Goal: Task Accomplishment & Management: Manage account settings

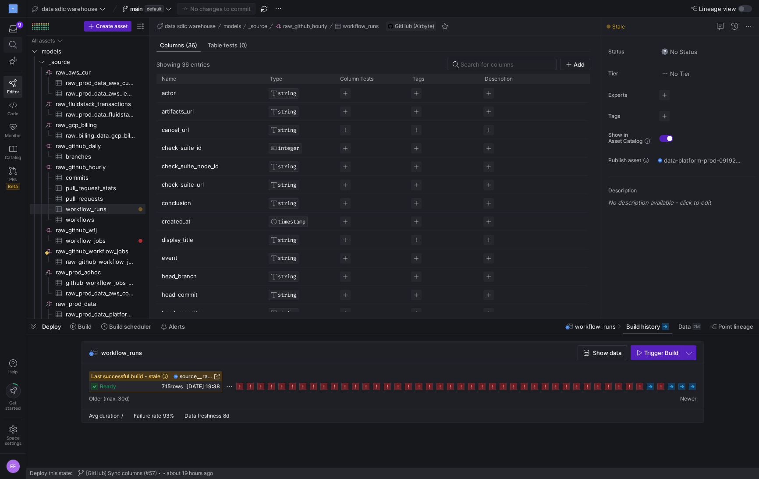
click at [11, 39] on span at bounding box center [13, 44] width 18 height 15
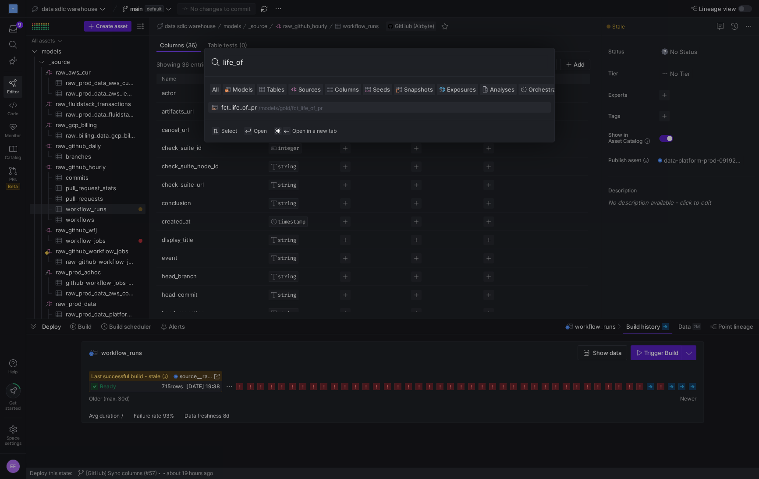
type input "life_of"
click at [306, 107] on div "/fct_life_of_pr" at bounding box center [306, 108] width 32 height 6
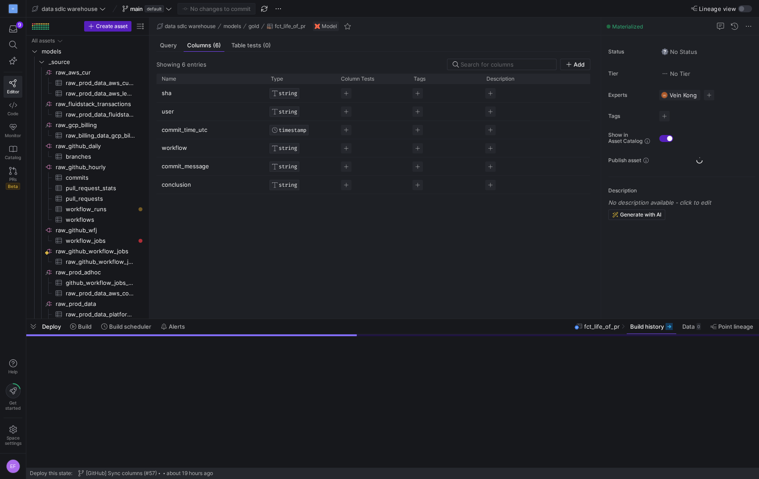
scroll to position [201, 0]
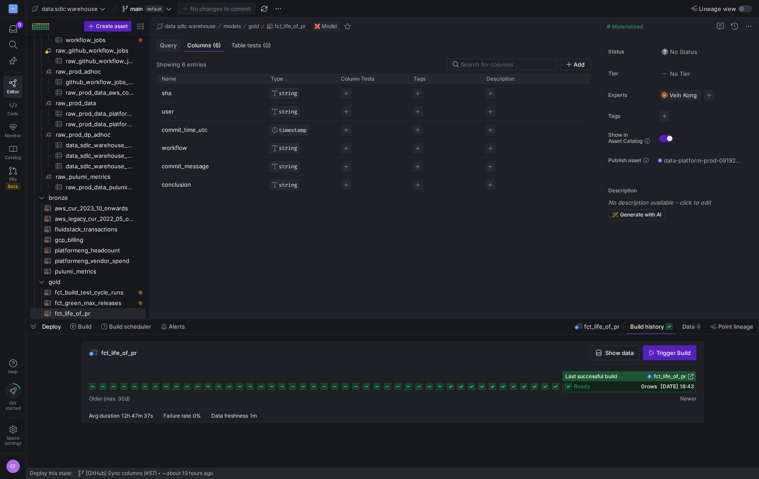
click at [171, 49] on div "Query" at bounding box center [169, 45] width 24 height 13
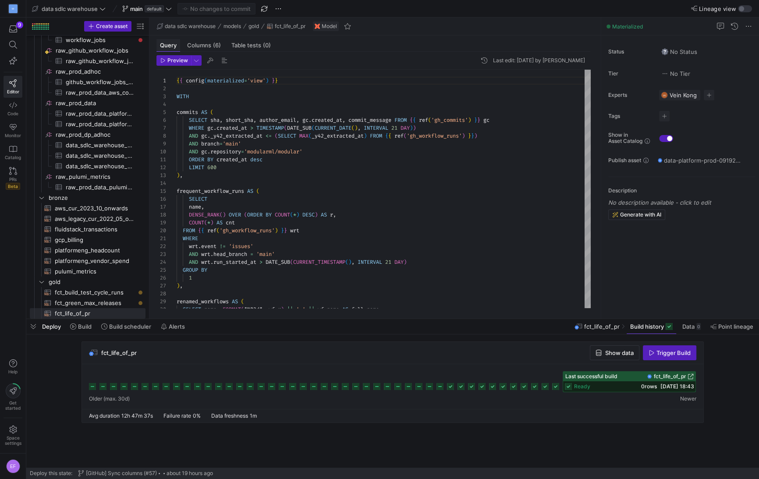
scroll to position [79, 0]
click at [461, 120] on div at bounding box center [379, 239] width 759 height 479
click at [461, 120] on div "{ { config ( materialized = 'view' ) } } WITH commits AS ( SELECT sha , short_s…" at bounding box center [384, 377] width 414 height 615
click at [243, 230] on div at bounding box center [379, 239] width 759 height 479
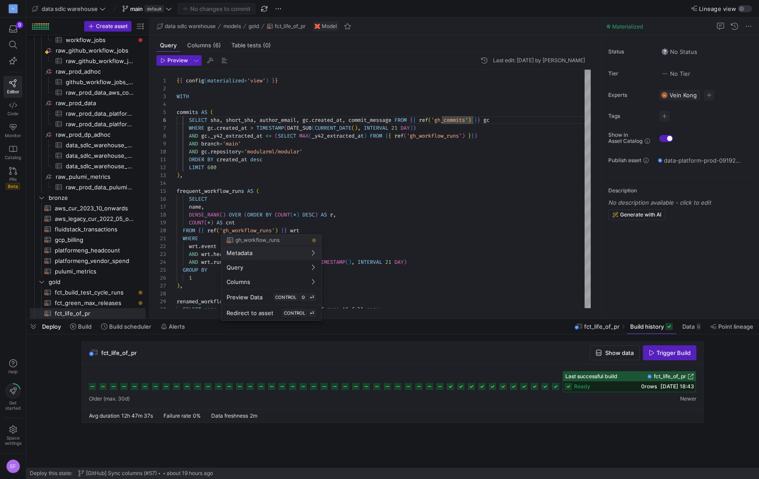
click at [243, 230] on div "{ { config ( materialized = 'view' ) } } WITH commits AS ( SELECT sha , short_s…" at bounding box center [384, 377] width 414 height 615
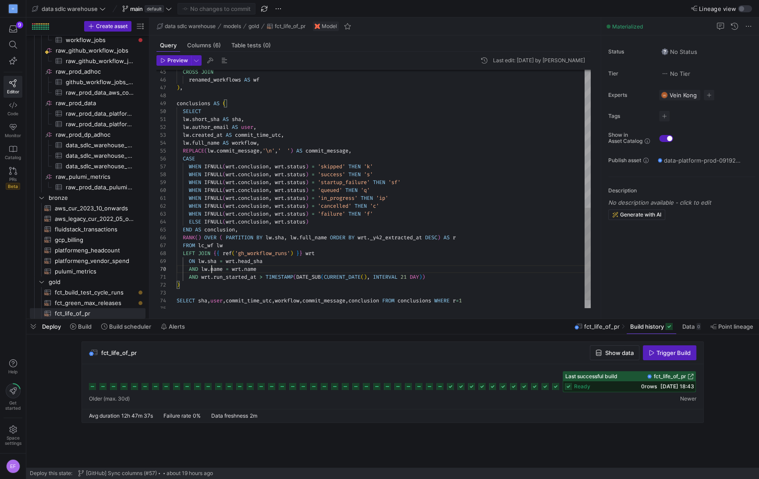
click at [211, 266] on div ") , conclusions AS ( SELECT lw . short_sha AS sha , lw . author_email AS user ,…" at bounding box center [384, 21] width 414 height 615
type textarea "{{ config(materialized='view') }} WITH commits AS ( SELECT sha, short_sha, auth…"
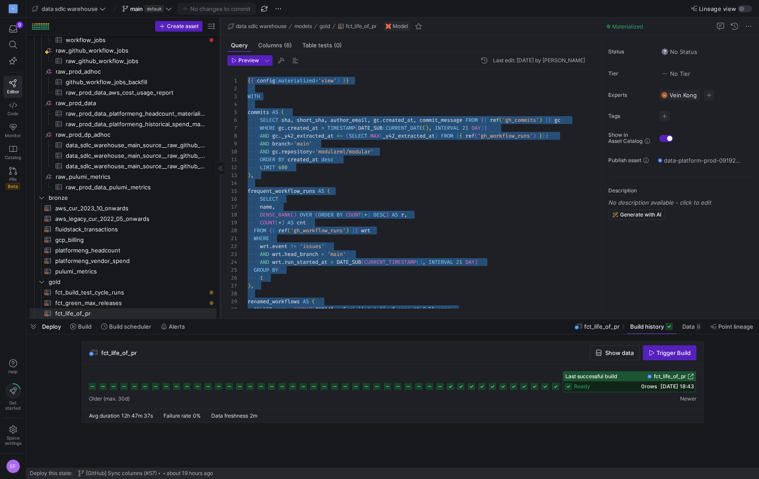
drag, startPoint x: 148, startPoint y: 127, endPoint x: 219, endPoint y: 124, distance: 71.1
click at [220, 124] on div at bounding box center [220, 168] width 0 height 301
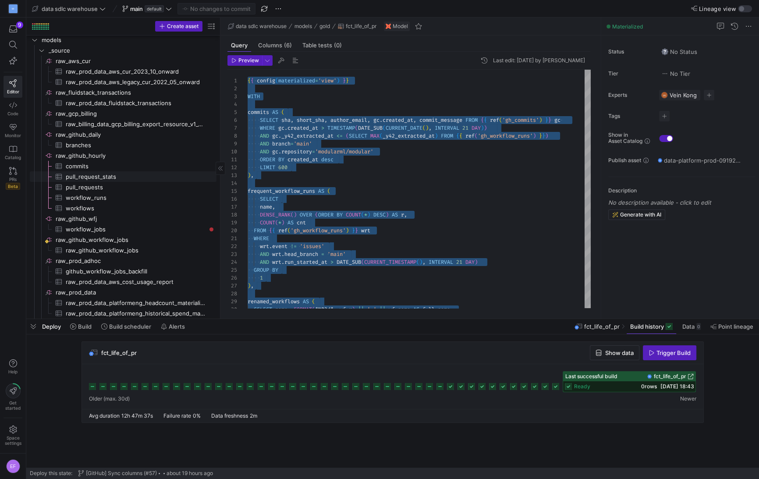
scroll to position [13, 0]
click at [11, 45] on icon at bounding box center [13, 45] width 8 height 8
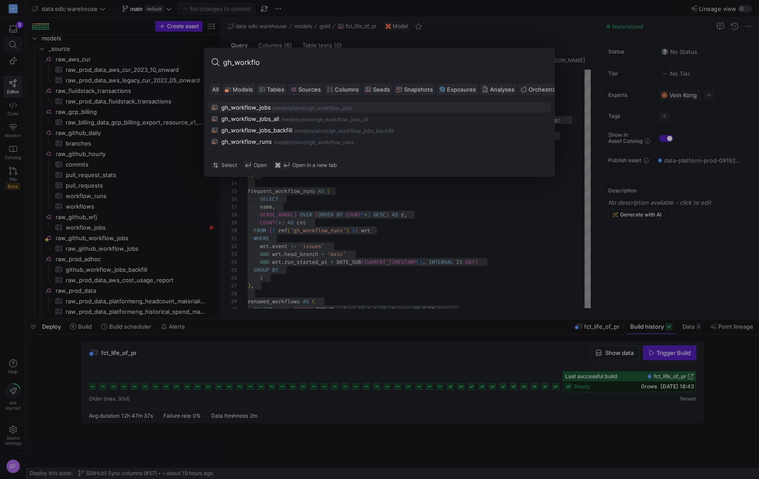
type input "gh_workflow"
type textarea "WITH source AS ( SELECT * FROM {{ source('raw_github_hourly', 'workflow_runs') …"
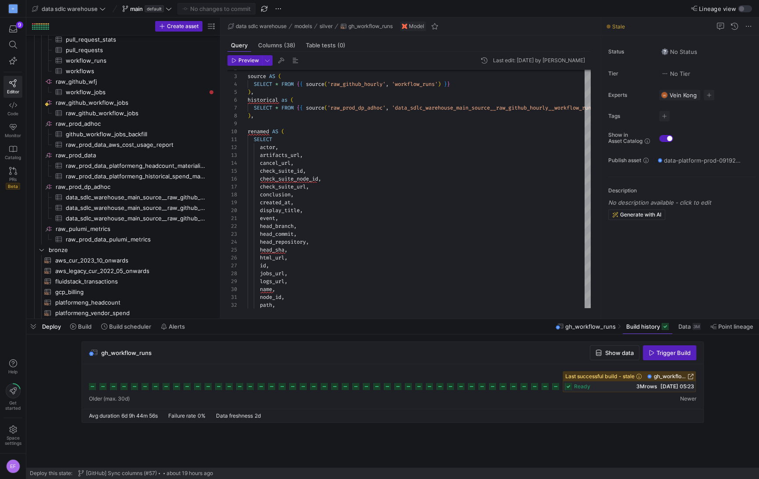
scroll to position [110, 0]
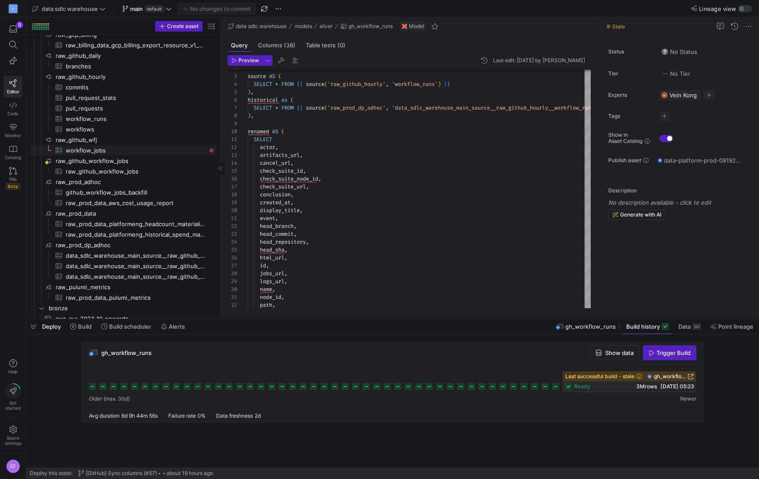
click at [114, 152] on span "workflow_jobs​​​​​​​​​" at bounding box center [136, 151] width 141 height 10
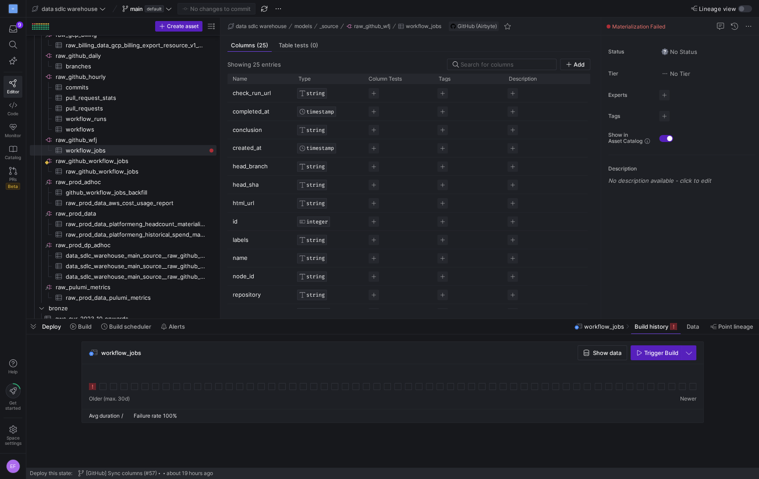
click at [92, 388] on icon at bounding box center [92, 386] width 7 height 7
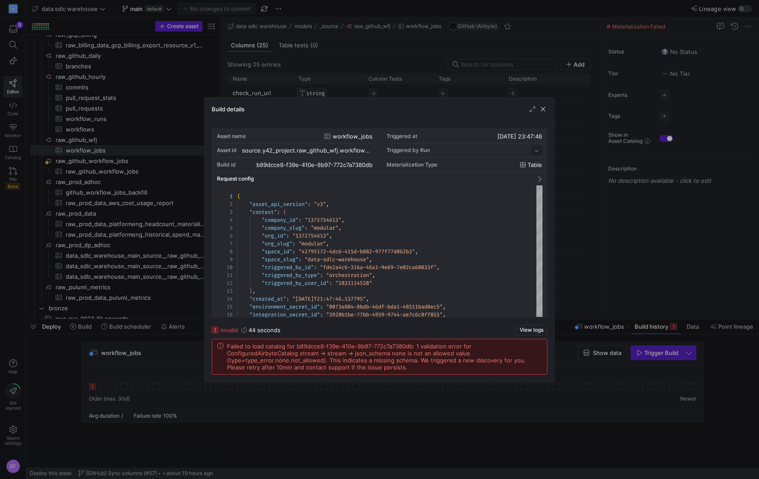
scroll to position [79, 0]
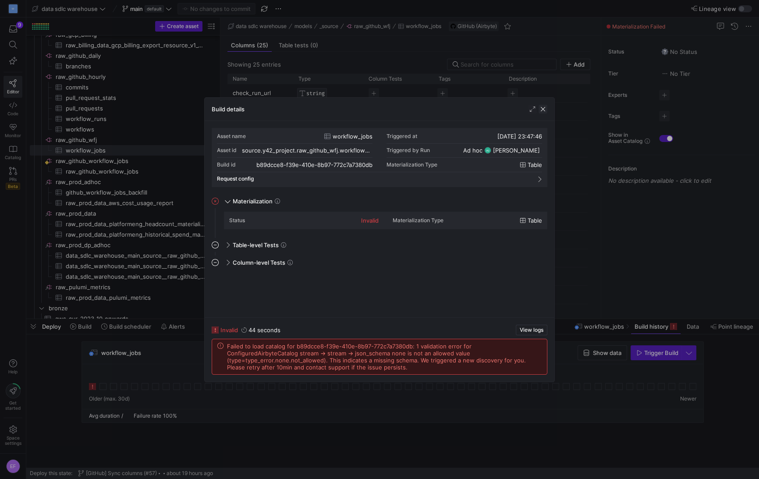
click at [545, 109] on span "button" at bounding box center [543, 109] width 9 height 9
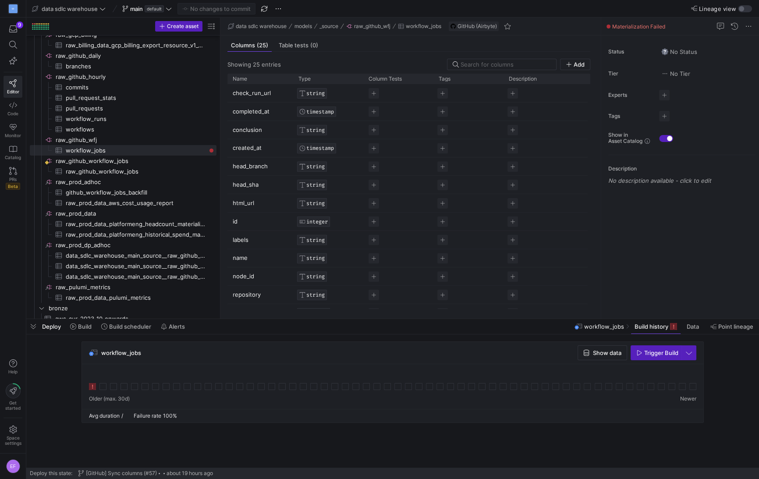
scroll to position [0, 0]
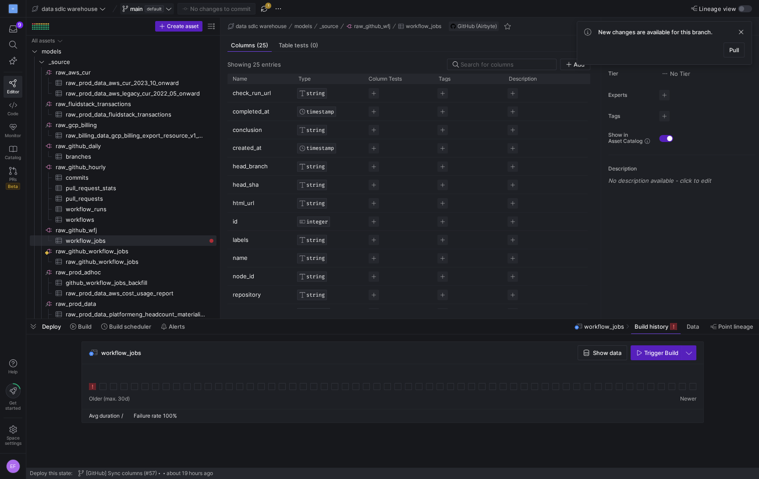
click at [167, 8] on icon at bounding box center [169, 9] width 6 height 6
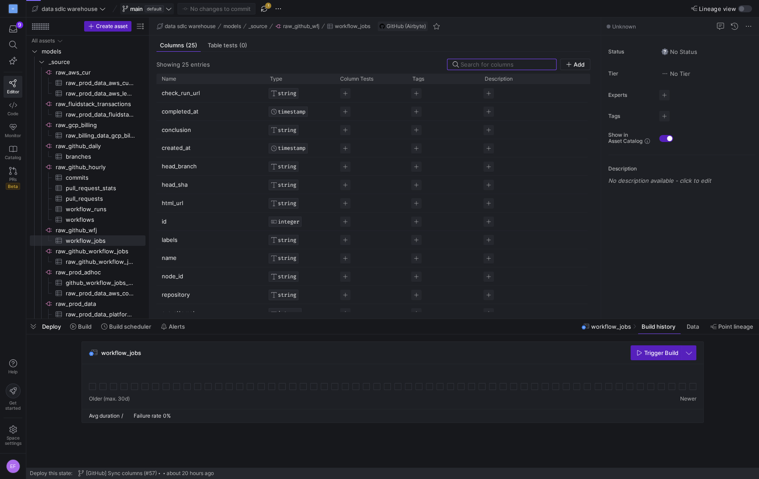
click at [167, 9] on icon at bounding box center [169, 9] width 6 height 6
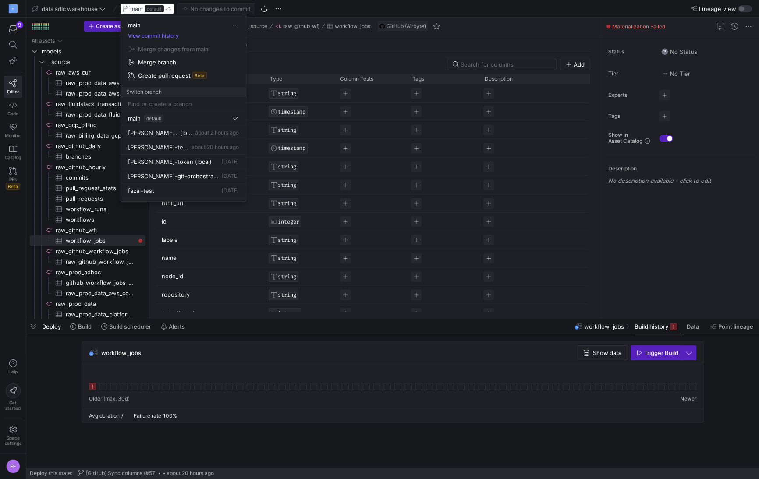
click at [267, 7] on div at bounding box center [379, 239] width 759 height 479
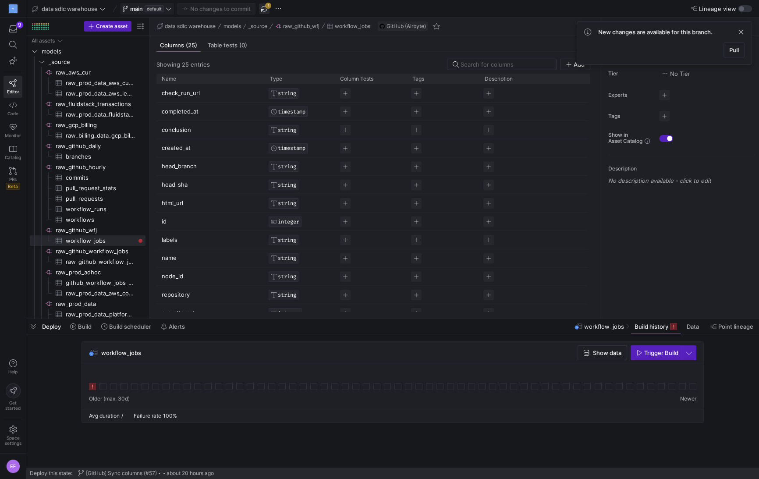
click at [267, 8] on span "button" at bounding box center [264, 9] width 11 height 11
click at [167, 8] on icon at bounding box center [169, 9] width 6 height 6
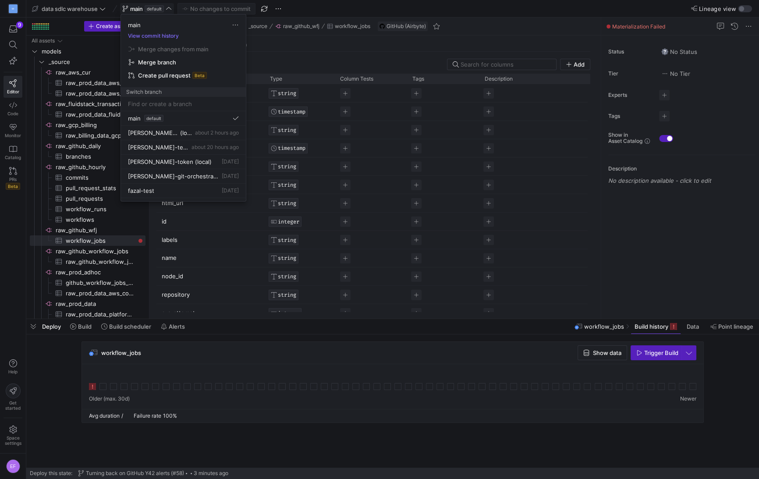
click at [168, 8] on div at bounding box center [379, 239] width 759 height 479
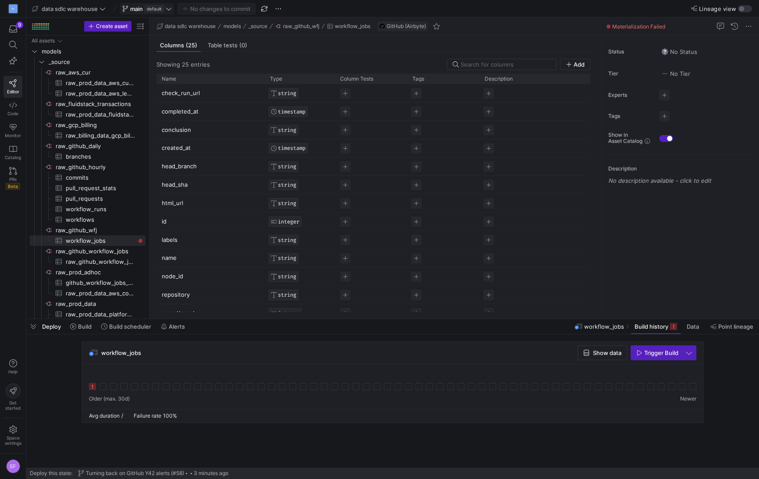
click at [170, 7] on icon at bounding box center [169, 9] width 6 height 6
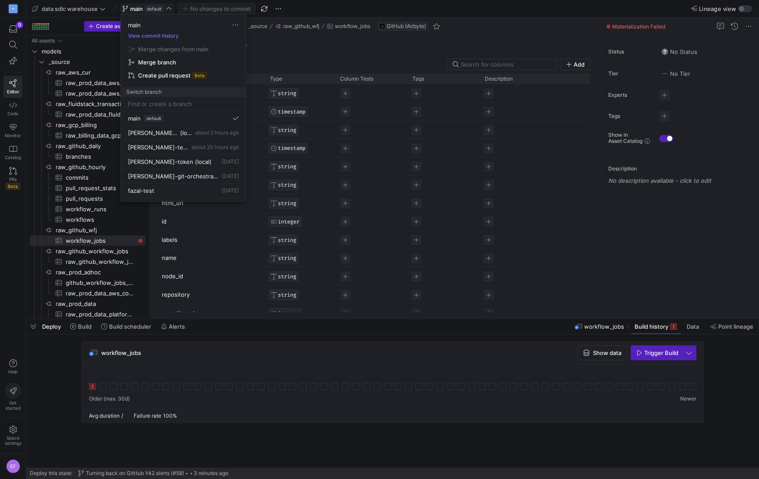
click at [300, 11] on div at bounding box center [379, 239] width 759 height 479
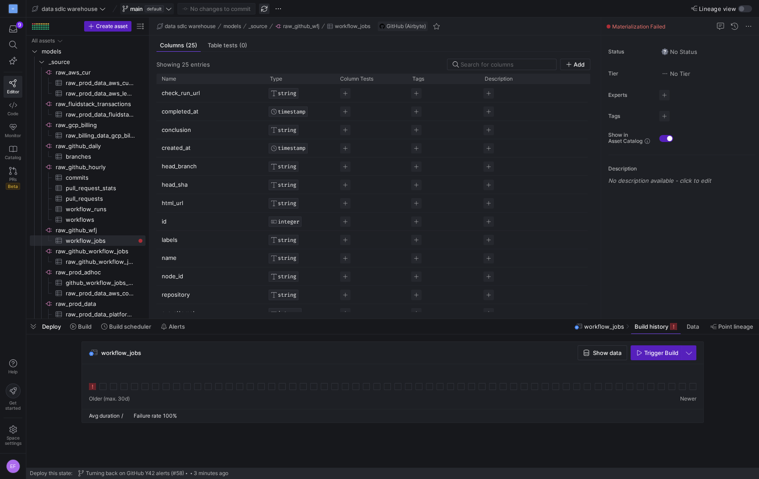
click at [266, 11] on span "button" at bounding box center [264, 9] width 11 height 11
click at [167, 10] on icon at bounding box center [169, 9] width 6 height 6
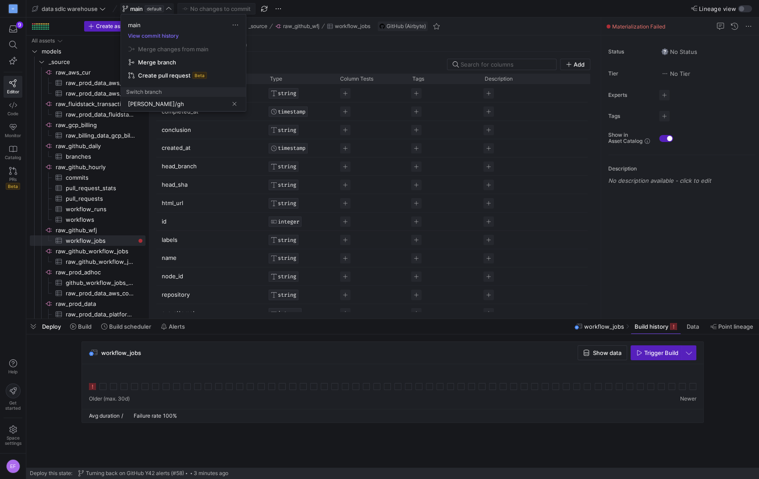
type input "[PERSON_NAME]/gh-"
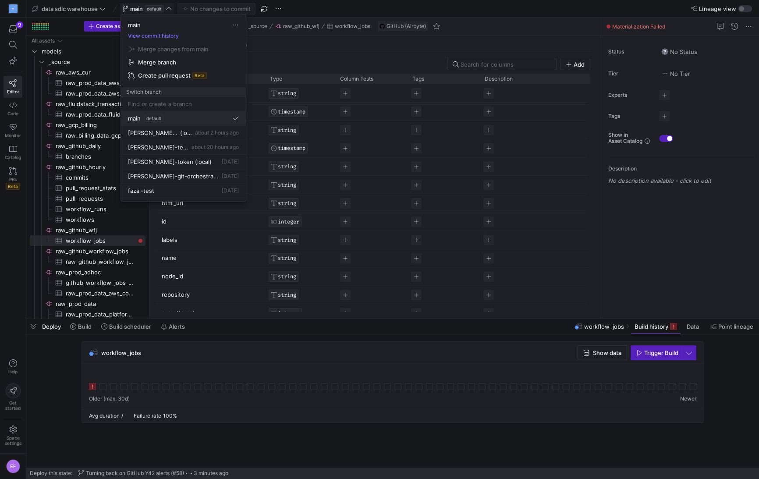
click at [189, 117] on div "main default" at bounding box center [183, 118] width 111 height 7
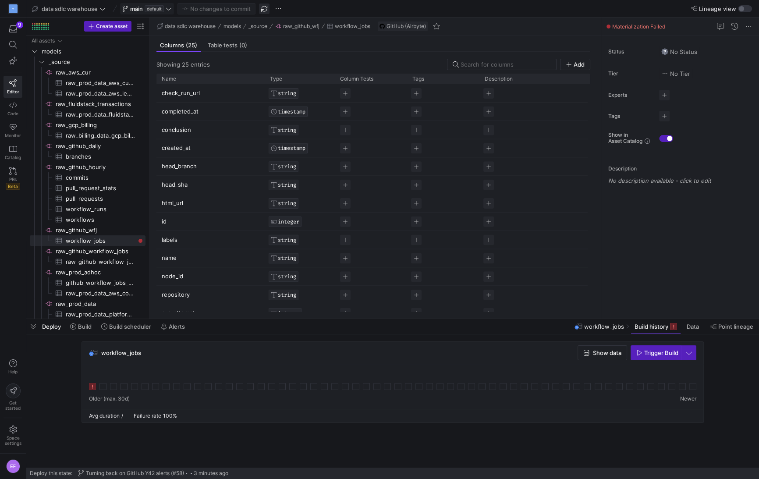
click at [263, 8] on span "button" at bounding box center [264, 9] width 11 height 11
click at [167, 11] on icon at bounding box center [169, 9] width 6 height 6
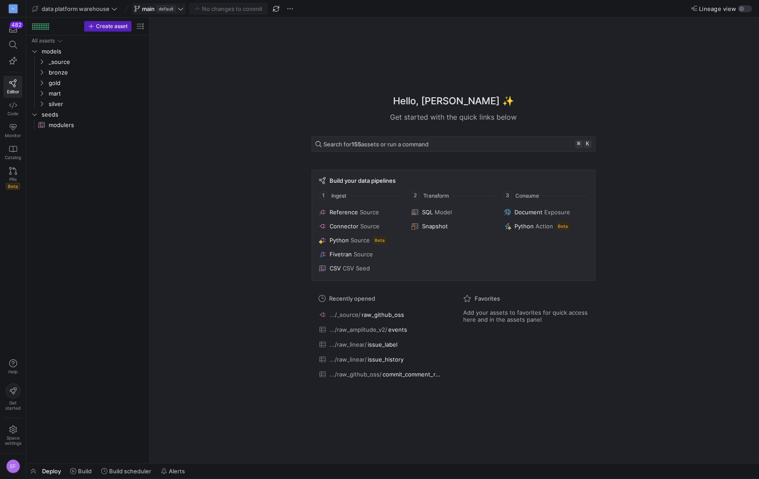
click at [176, 9] on y42-badge "default" at bounding box center [165, 8] width 21 height 7
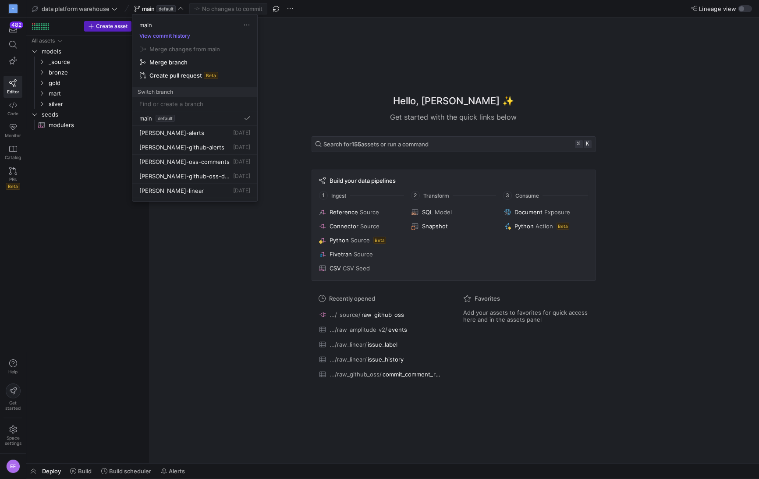
click at [100, 11] on div at bounding box center [379, 239] width 759 height 479
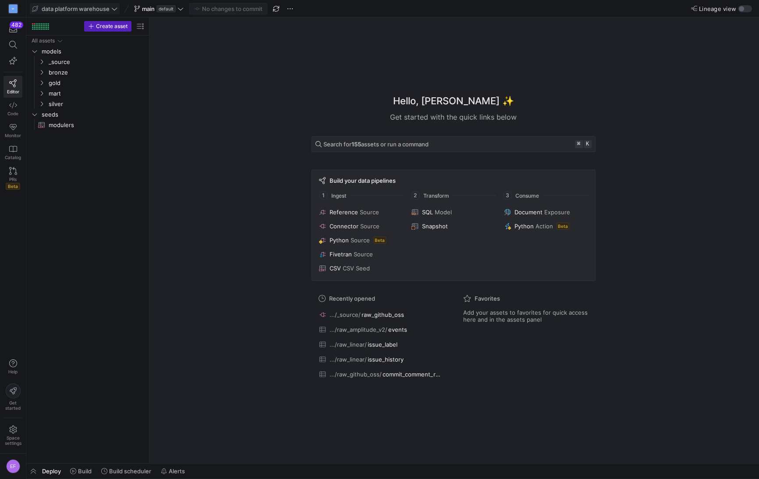
click at [116, 8] on icon at bounding box center [114, 8] width 5 height 3
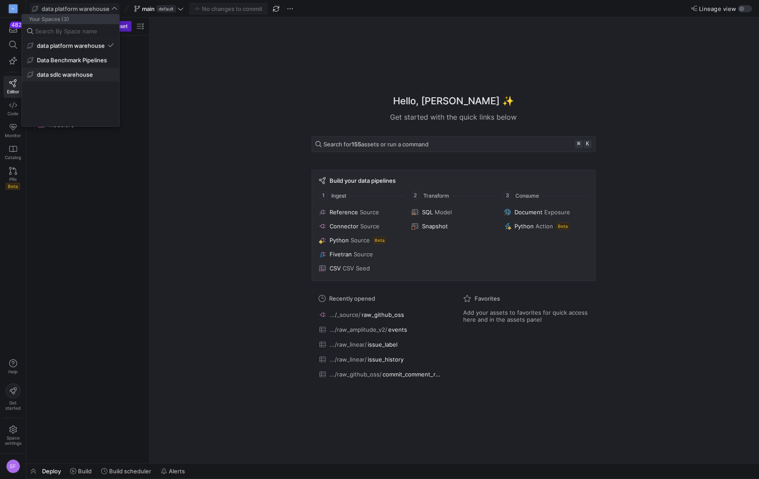
click at [57, 73] on span "data sdlc warehouse" at bounding box center [65, 74] width 56 height 7
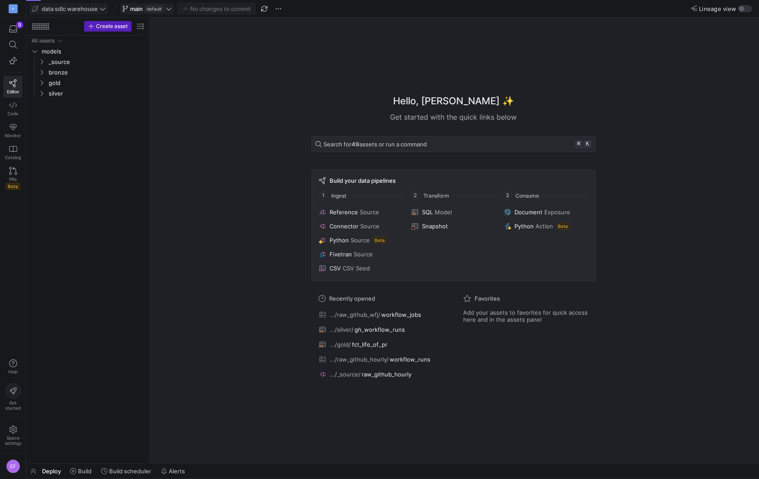
click at [170, 12] on span "main default" at bounding box center [147, 8] width 50 height 7
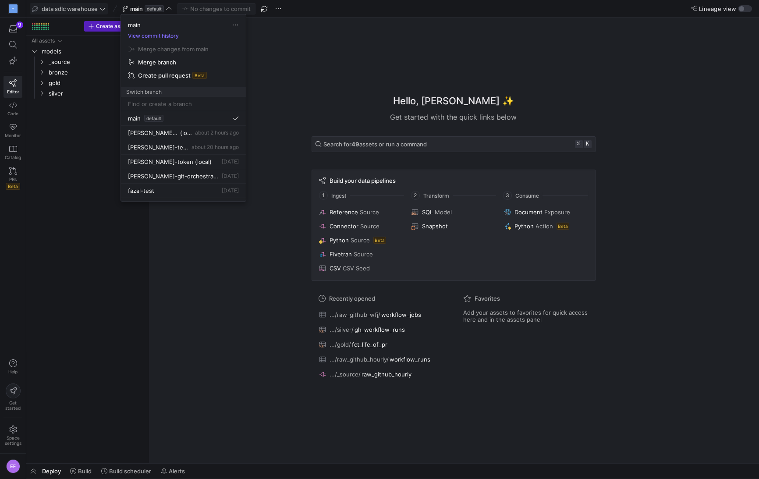
click at [264, 7] on div at bounding box center [379, 239] width 759 height 479
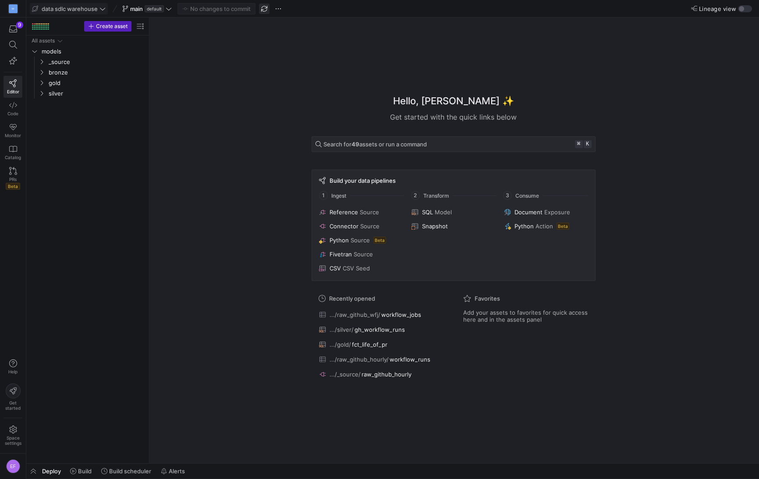
click at [264, 10] on span "button" at bounding box center [264, 9] width 11 height 11
click at [169, 8] on icon at bounding box center [169, 9] width 6 height 6
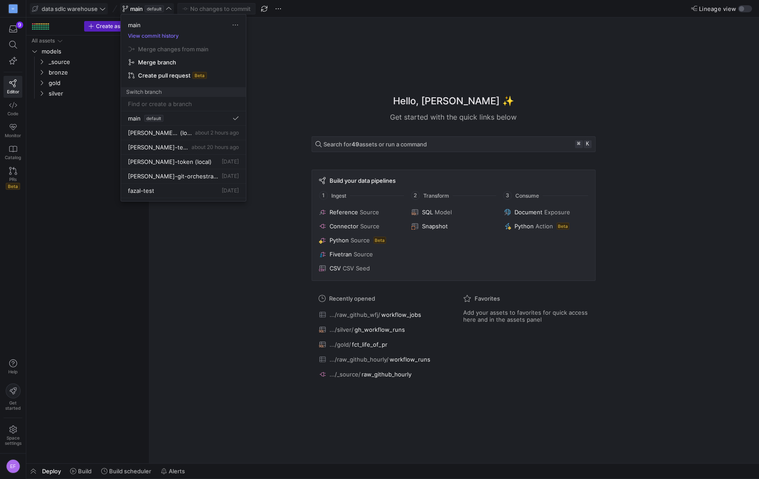
click at [212, 253] on div at bounding box center [379, 239] width 759 height 479
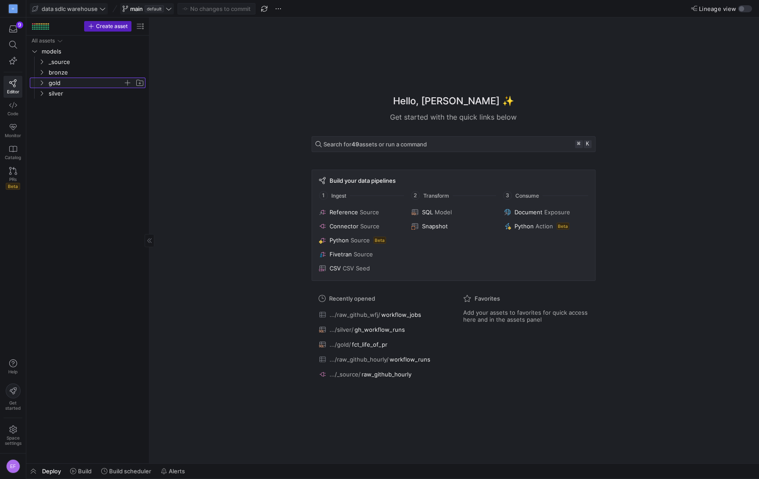
click at [43, 84] on icon "Press SPACE to select this row." at bounding box center [42, 82] width 6 height 5
click at [58, 111] on span "fct_life_of_pr​​​​​​​​​​" at bounding box center [95, 115] width 81 height 10
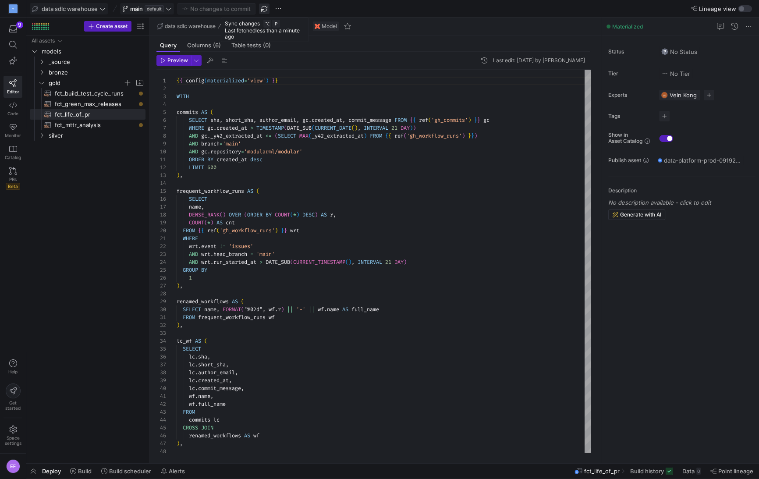
click at [266, 9] on span "button" at bounding box center [264, 9] width 11 height 11
click at [171, 6] on icon at bounding box center [169, 9] width 6 height 6
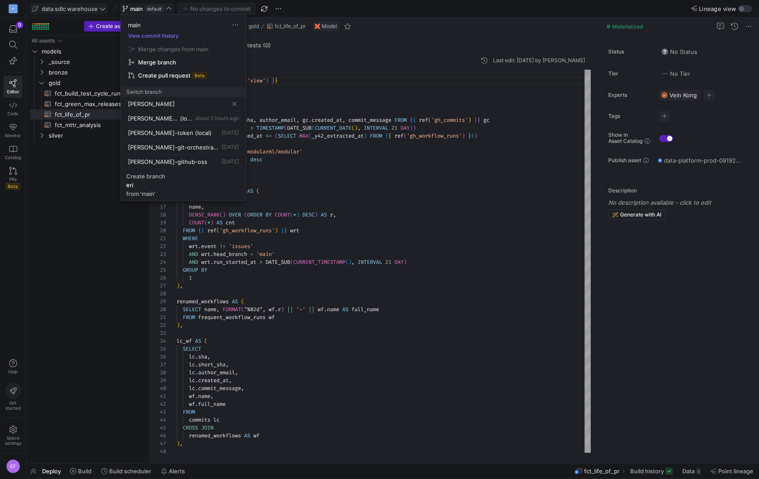
type input "[PERSON_NAME]/"
click at [120, 263] on div at bounding box center [379, 239] width 759 height 479
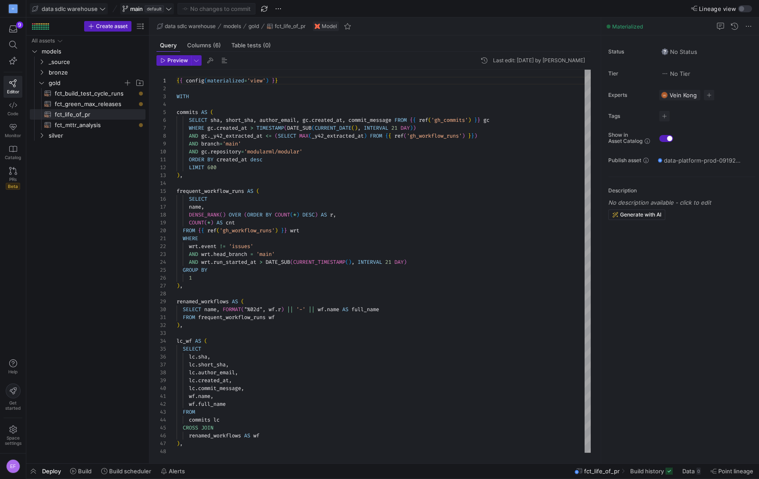
click at [171, 7] on icon at bounding box center [169, 9] width 6 height 6
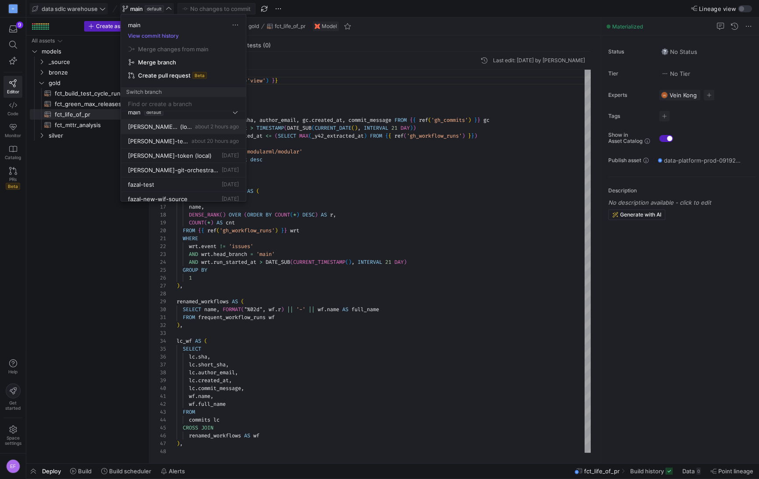
scroll to position [0, 0]
type input "[PERSON_NAME]/"
click at [79, 292] on div at bounding box center [379, 239] width 759 height 479
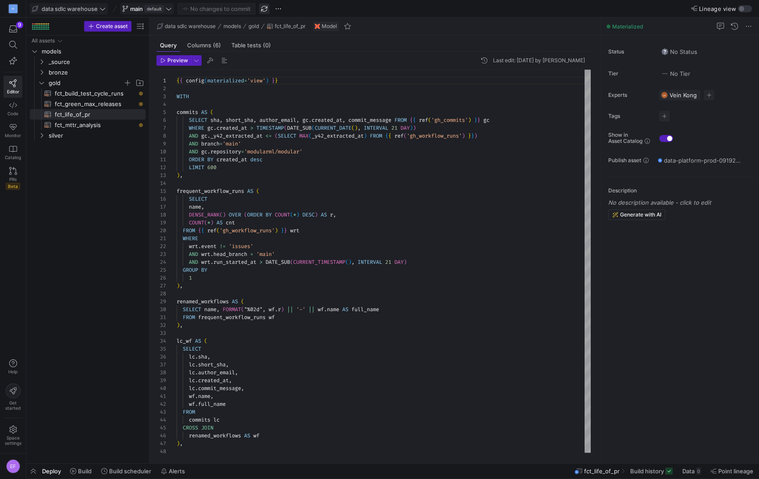
click at [267, 8] on span "button" at bounding box center [264, 9] width 11 height 11
click at [171, 10] on icon at bounding box center [169, 9] width 6 height 6
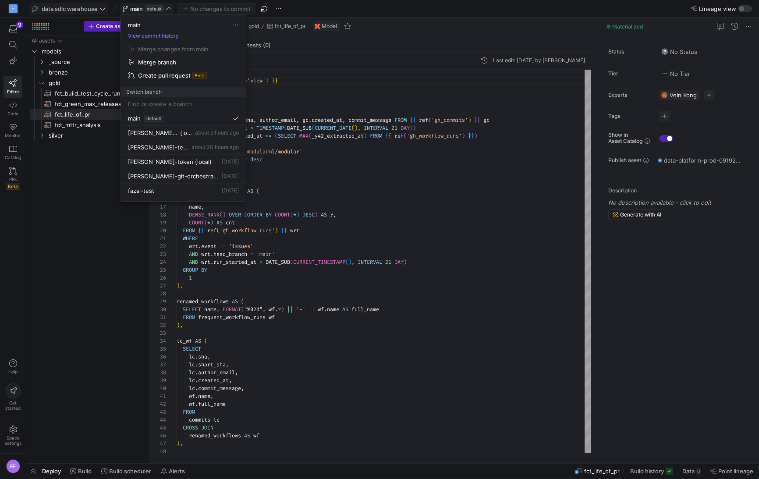
click at [75, 363] on div at bounding box center [379, 239] width 759 height 479
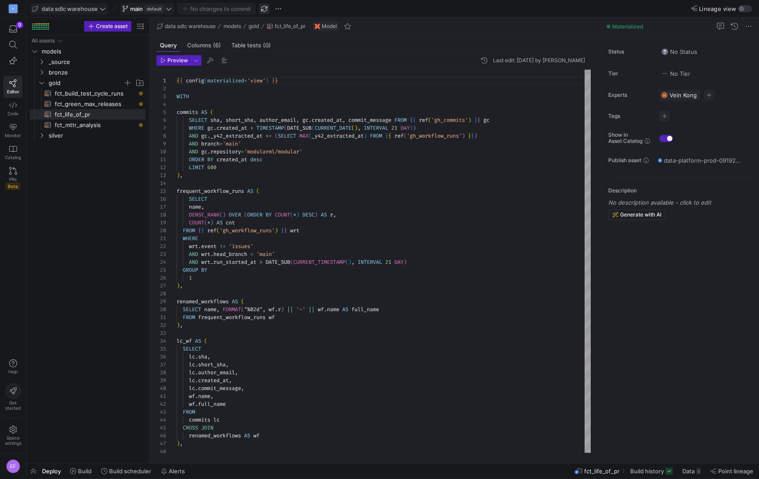
click at [265, 11] on span "button" at bounding box center [264, 9] width 11 height 11
click at [166, 11] on span "main default" at bounding box center [147, 8] width 50 height 7
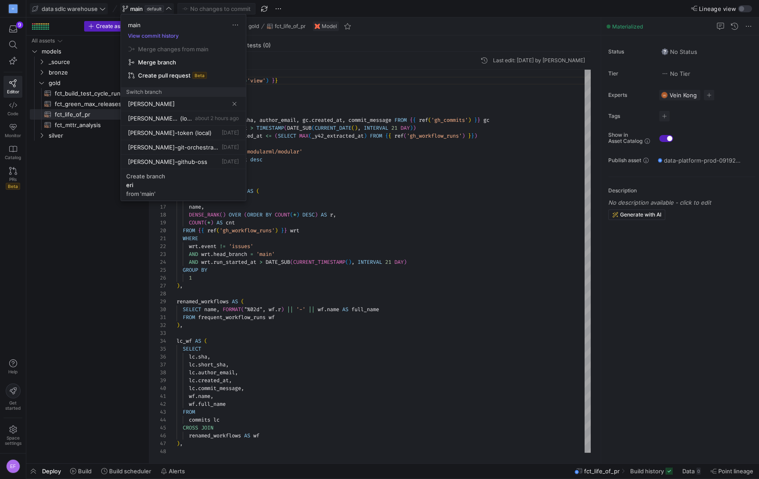
type input "[PERSON_NAME]/"
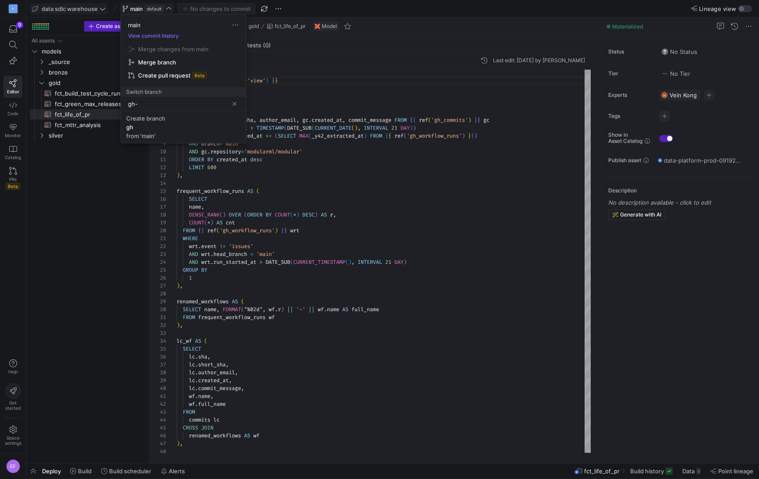
type input "gh-w"
